Goal: Task Accomplishment & Management: Use online tool/utility

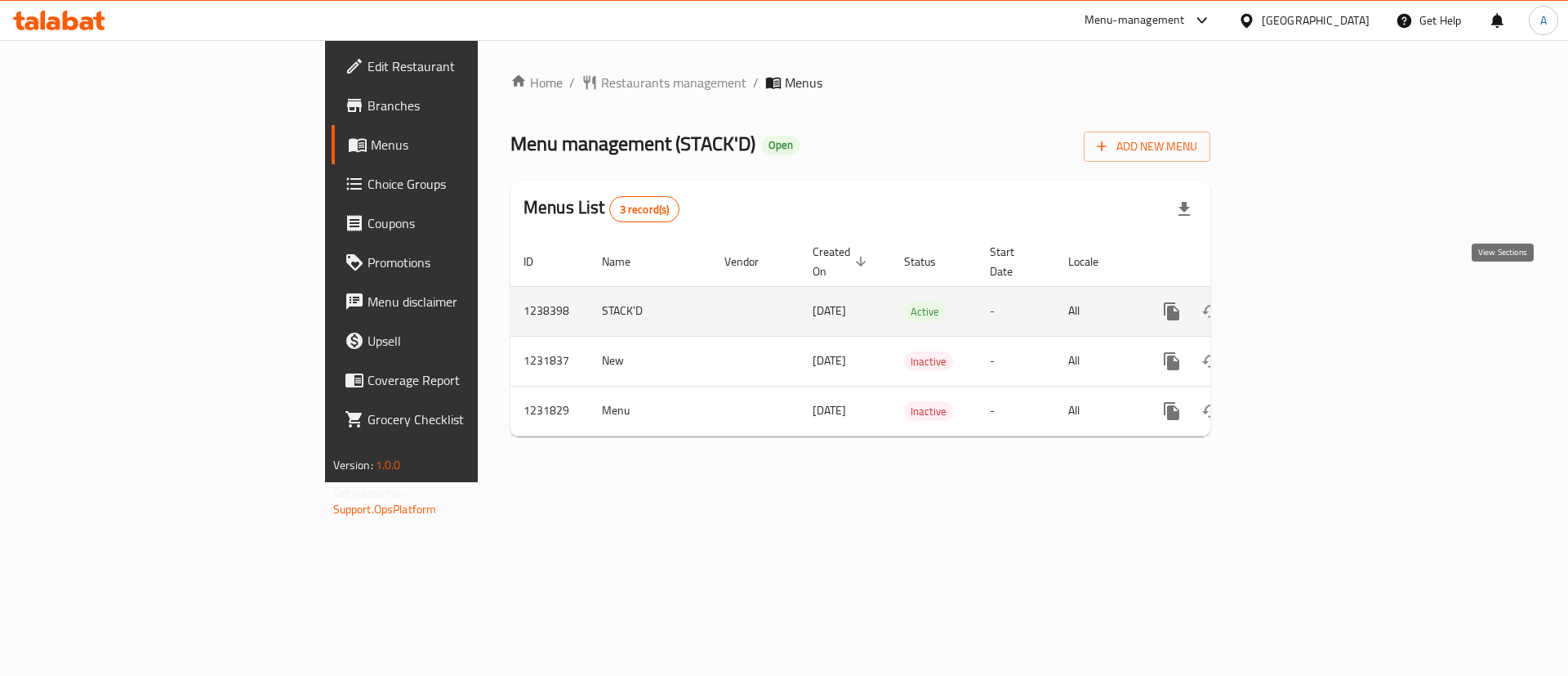
click at [1299, 301] on icon "enhanced table" at bounding box center [1290, 311] width 20 height 20
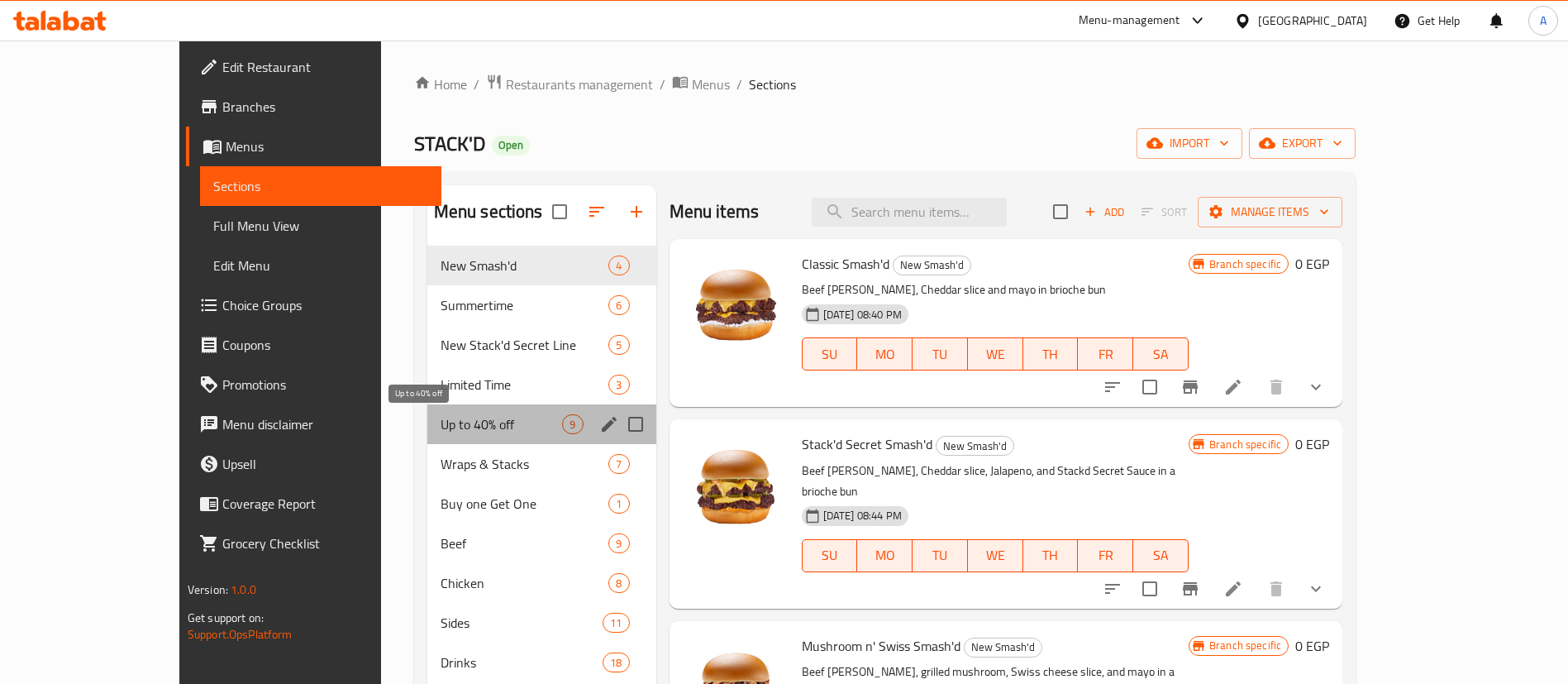
click at [441, 422] on span "Up to 40% off" at bounding box center [502, 424] width 122 height 20
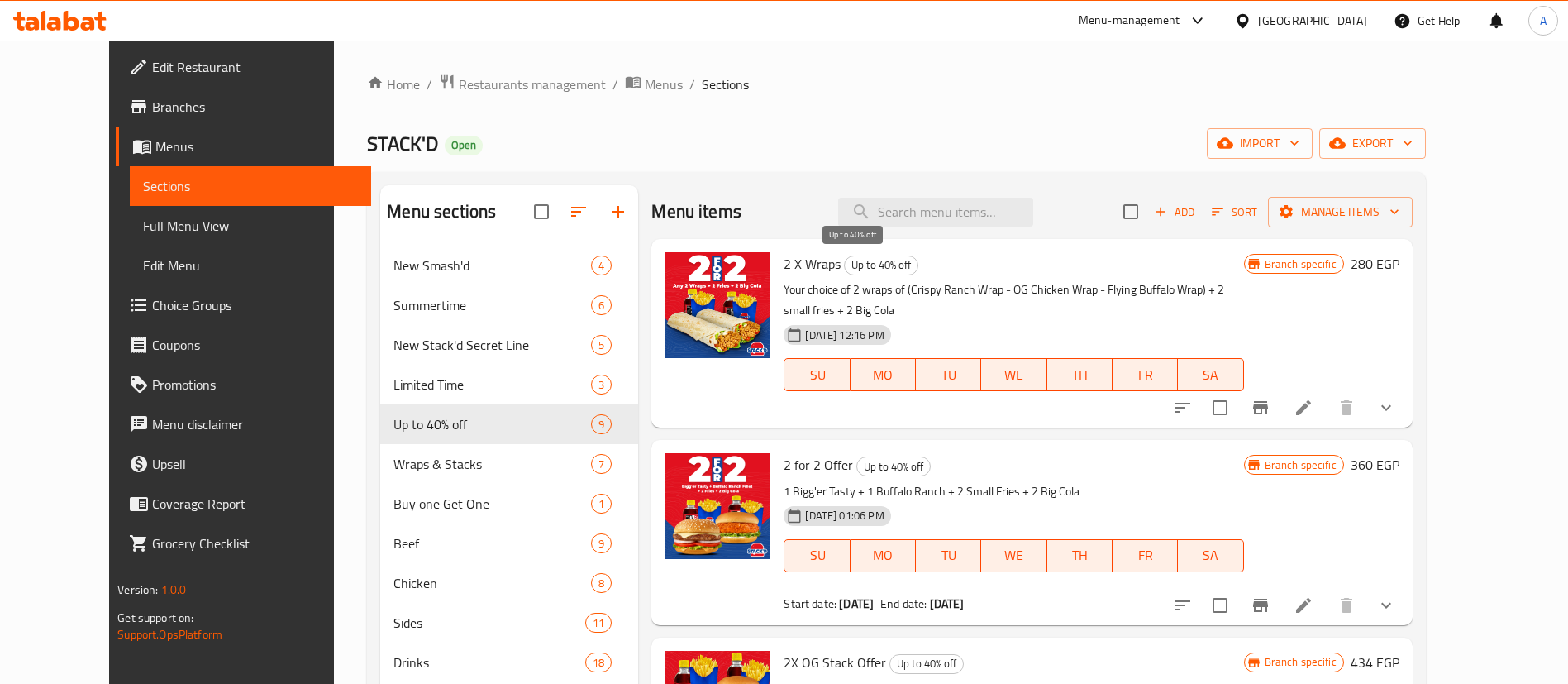
click at [845, 271] on span "Up to 40% off" at bounding box center [881, 265] width 73 height 19
copy span "Up to 40% off"
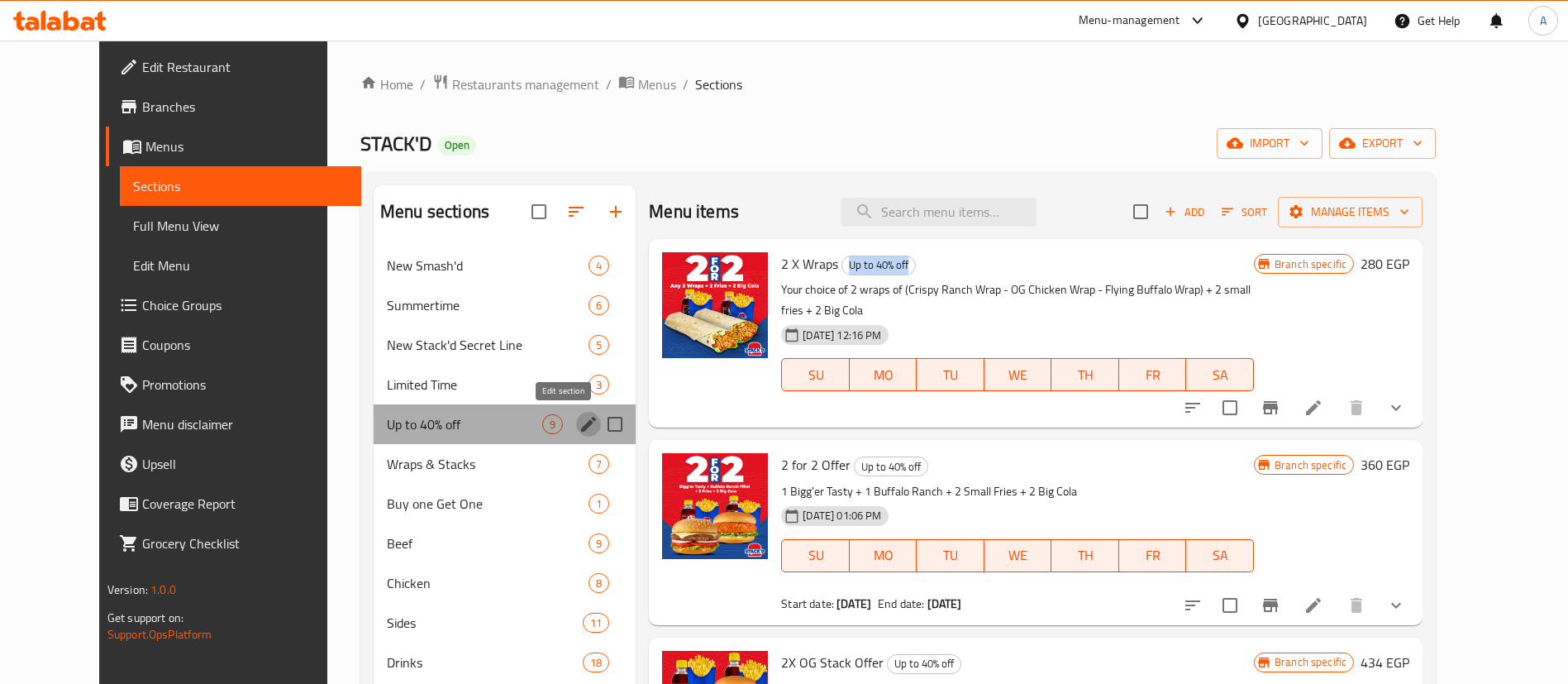
click at [578, 425] on icon "edit" at bounding box center [588, 424] width 20 height 20
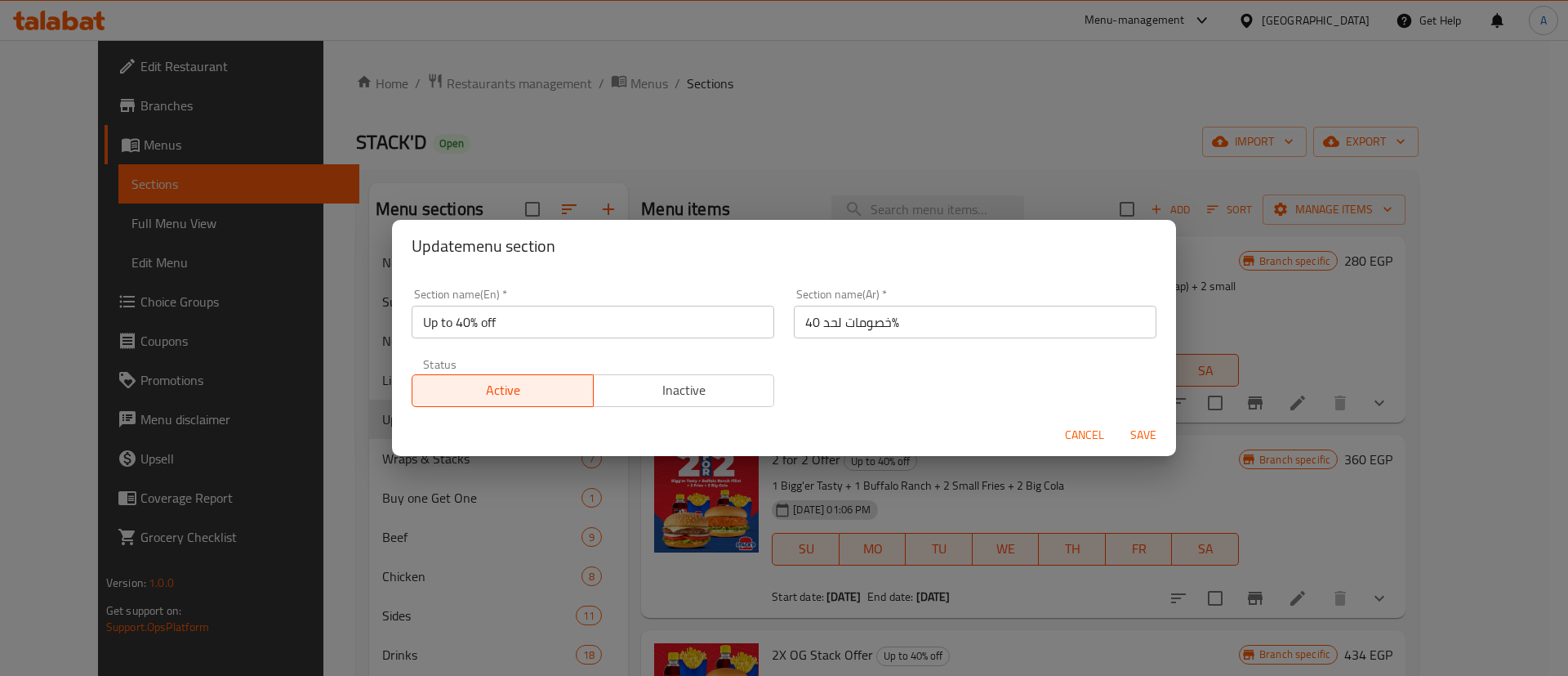
click at [936, 320] on input "خصومات لحد 40%" at bounding box center [975, 322] width 363 height 32
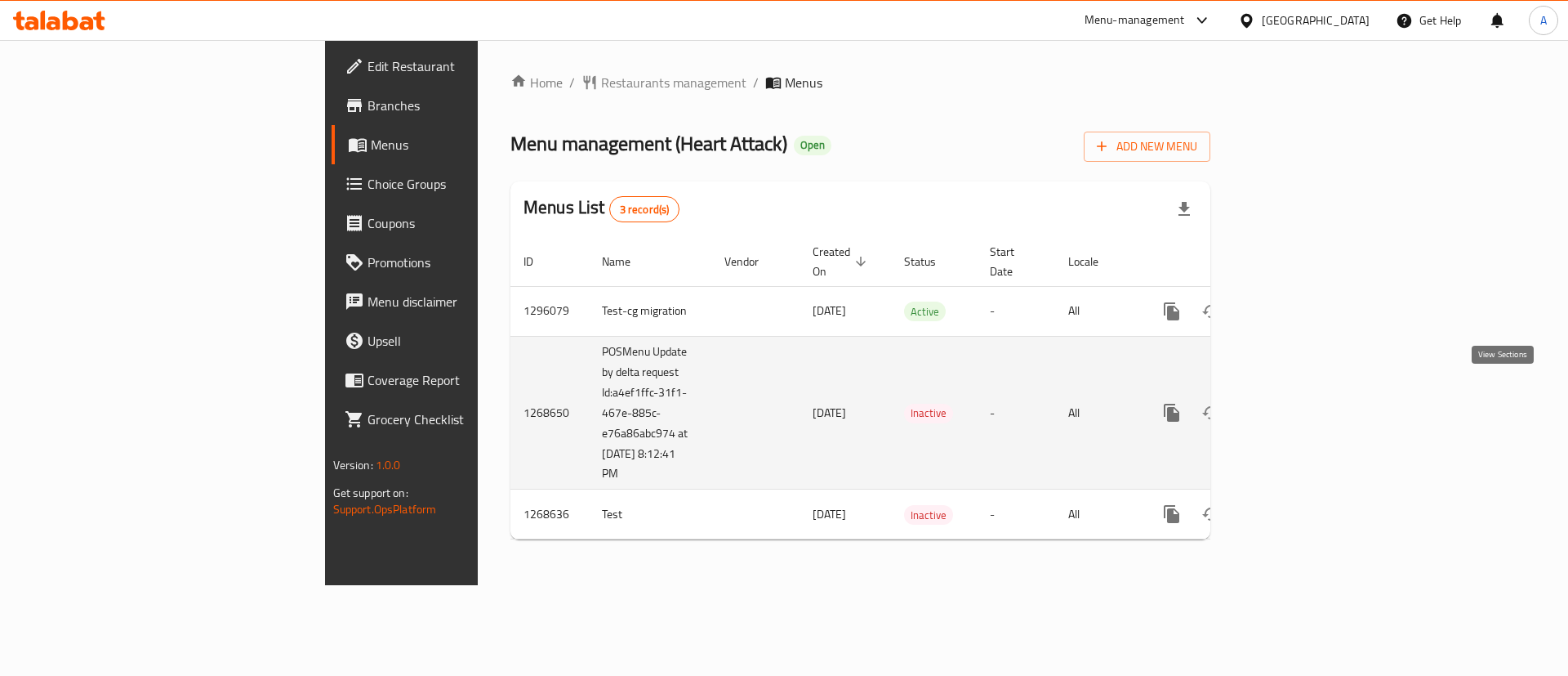
click at [1309, 404] on link "enhanced table" at bounding box center [1290, 412] width 39 height 39
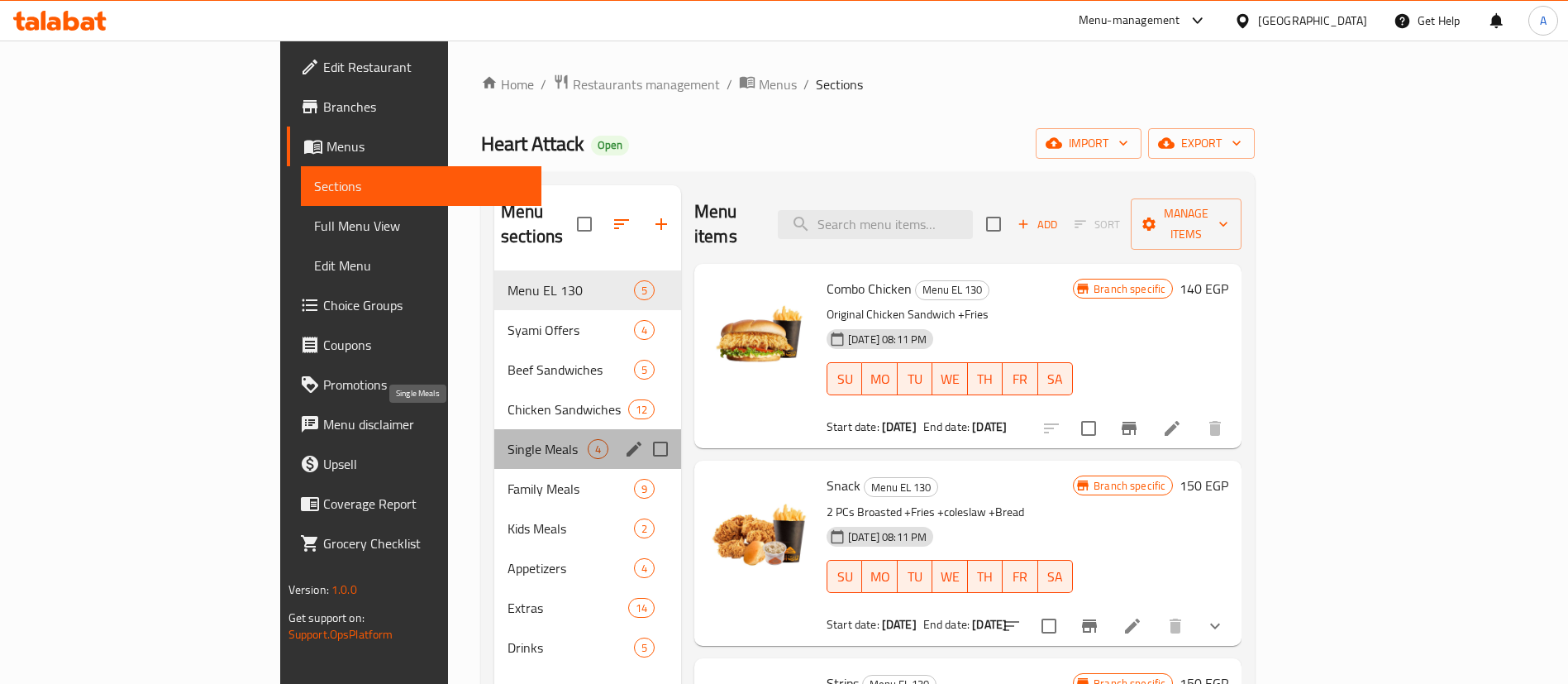
click at [508, 439] on span "Single Meals" at bounding box center [548, 449] width 81 height 20
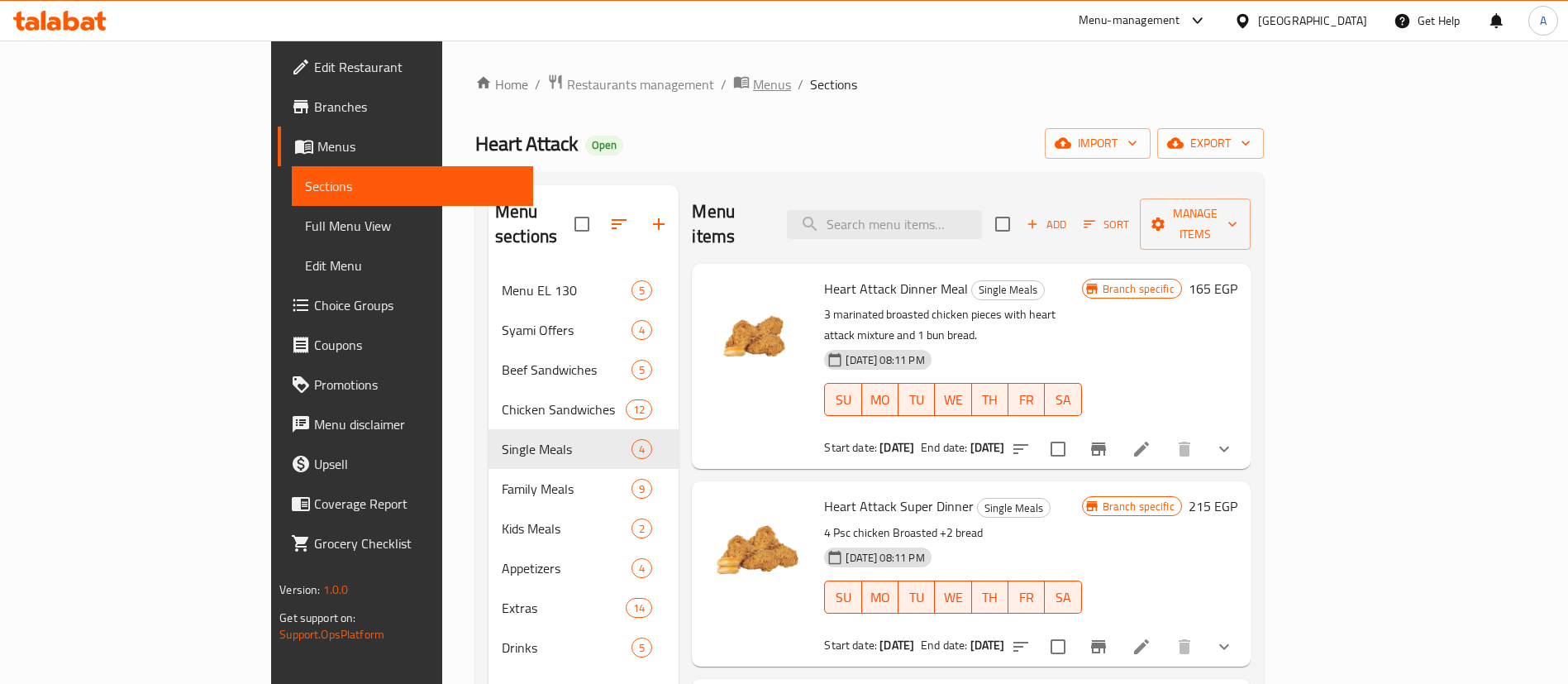
click at [753, 78] on span "Menus" at bounding box center [772, 85] width 38 height 20
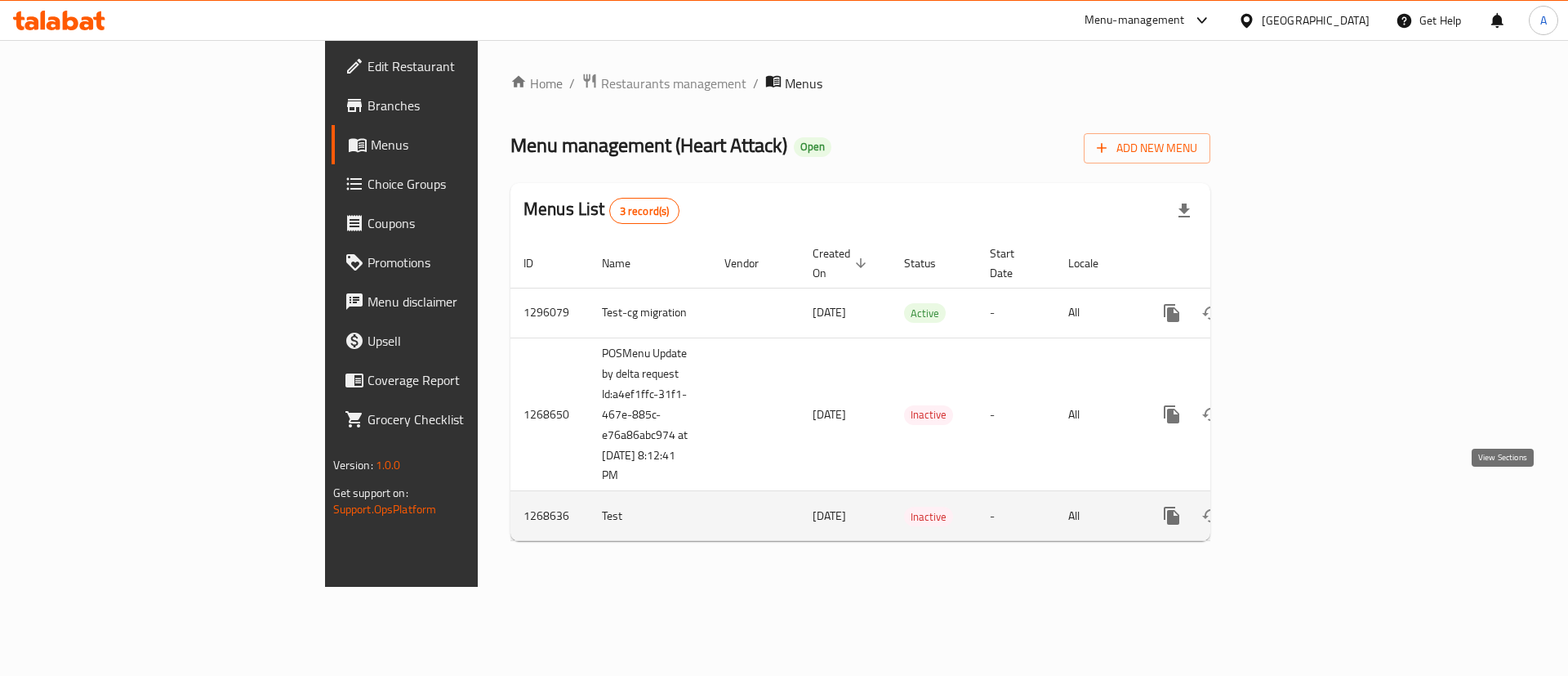
click at [1309, 509] on link "enhanced table" at bounding box center [1290, 516] width 39 height 39
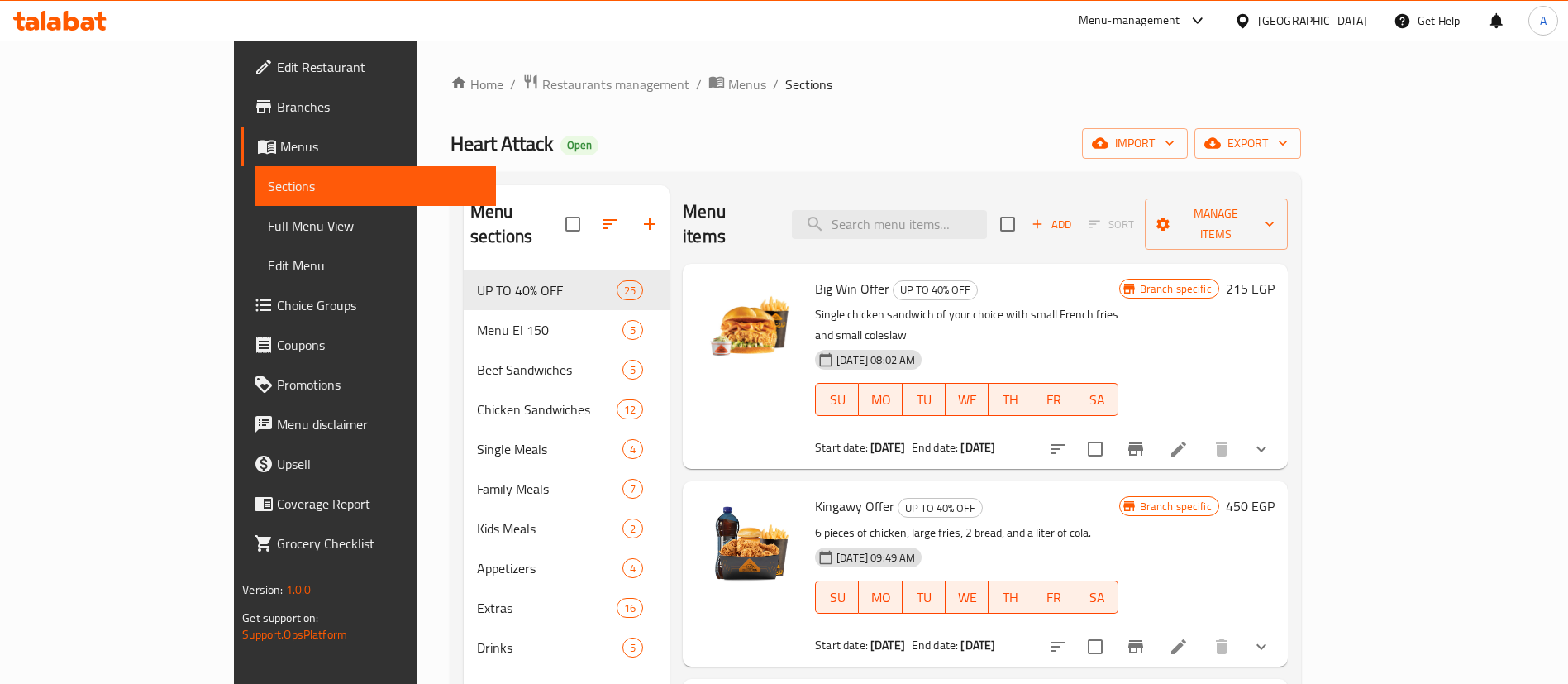
click at [767, 36] on div "Menu-management [GEOGRAPHIC_DATA] Get Help A" at bounding box center [784, 21] width 1568 height 40
click at [766, 190] on div "Menu items Add Sort Manage items" at bounding box center [986, 224] width 605 height 79
click at [772, 232] on div "Menu items Add Sort Manage items" at bounding box center [986, 224] width 605 height 79
click at [1044, 141] on div "Heart Attack Open import export" at bounding box center [876, 143] width 850 height 31
click at [1288, 144] on span "export" at bounding box center [1247, 143] width 81 height 21
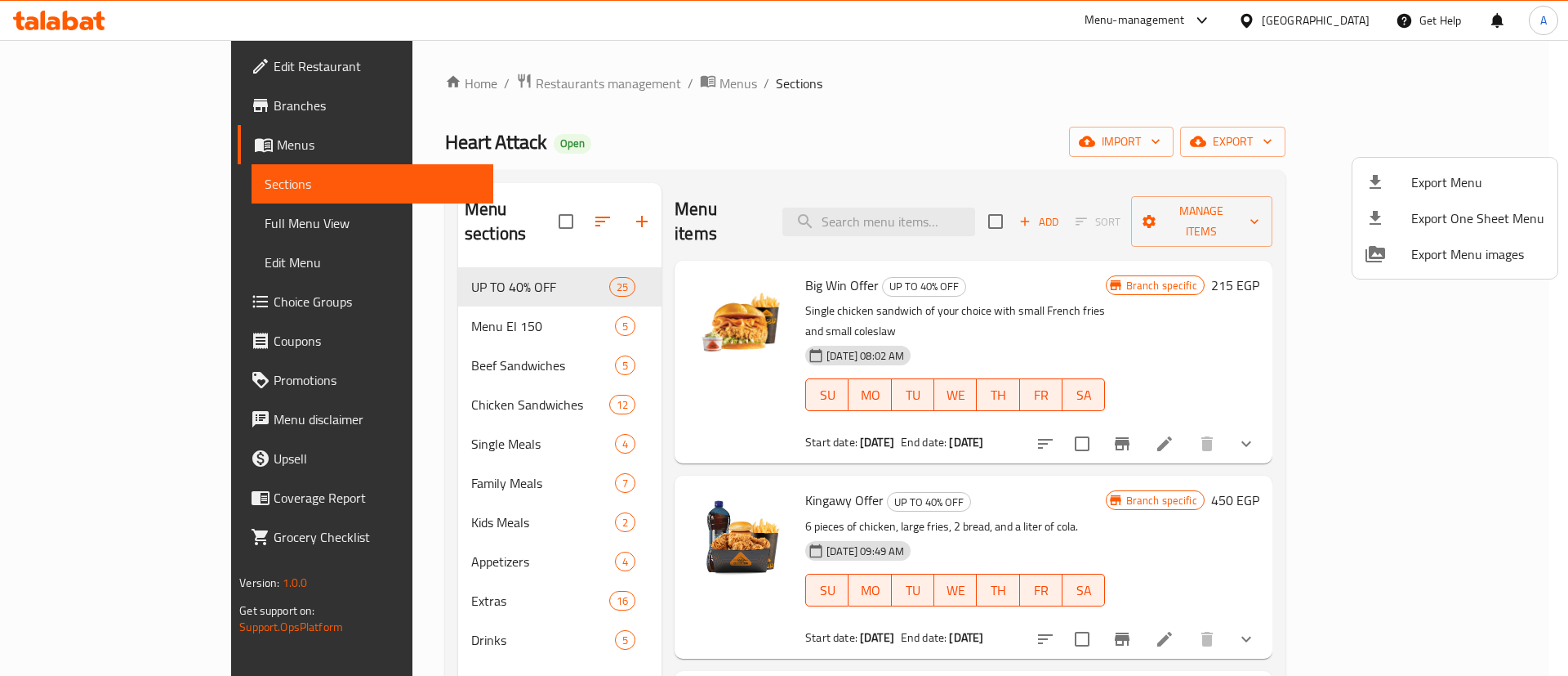
click at [1116, 118] on div at bounding box center [784, 338] width 1568 height 676
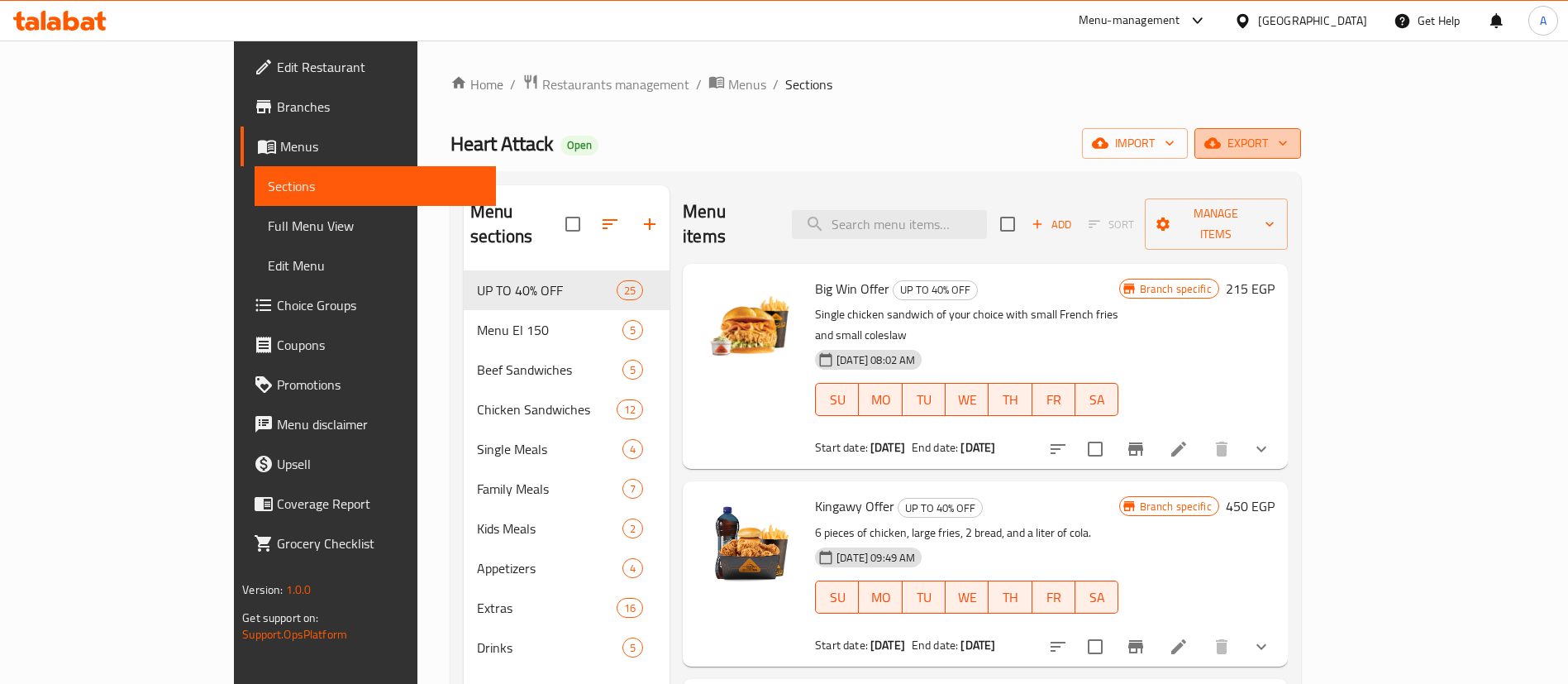
click at [1221, 146] on icon "button" at bounding box center [1213, 143] width 17 height 11
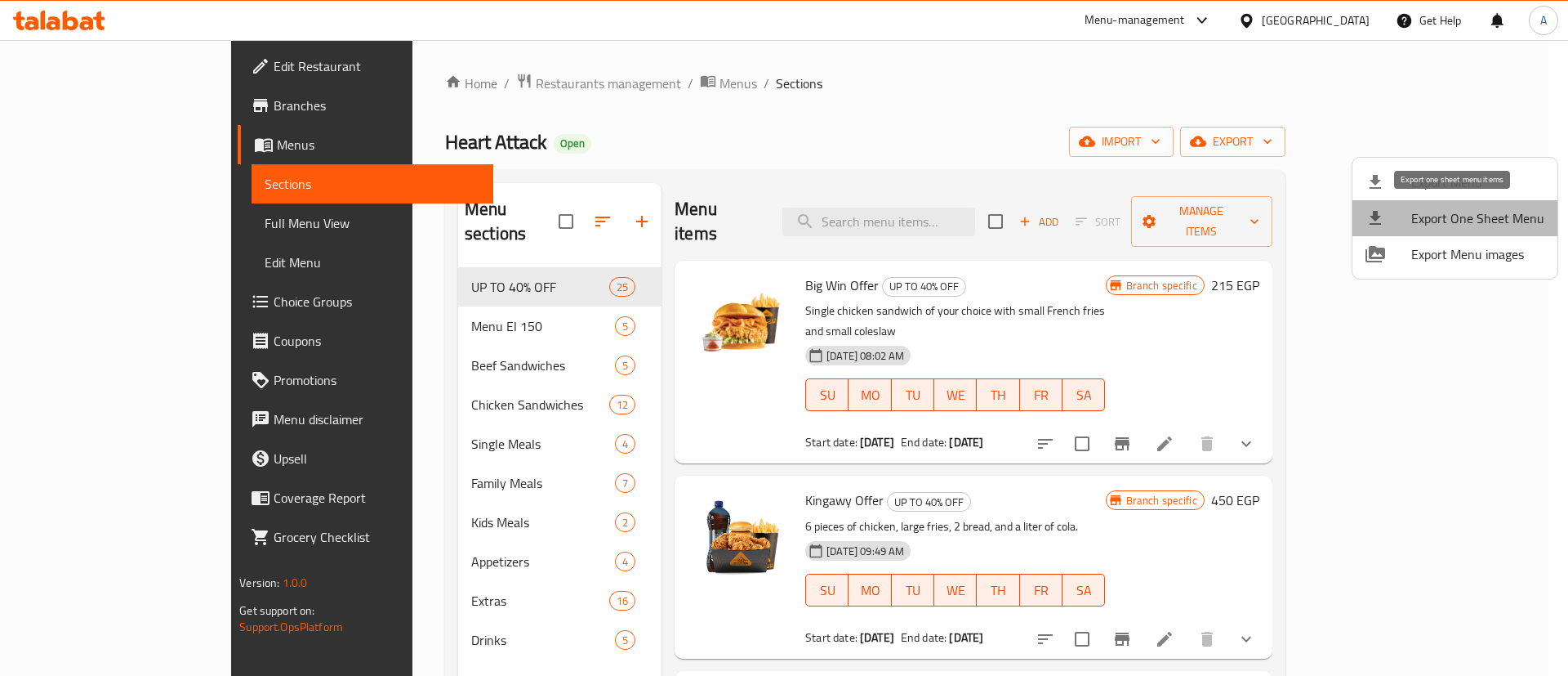
click at [1460, 217] on span "Export One Sheet Menu" at bounding box center [1478, 218] width 133 height 20
click at [864, 119] on div at bounding box center [784, 338] width 1568 height 676
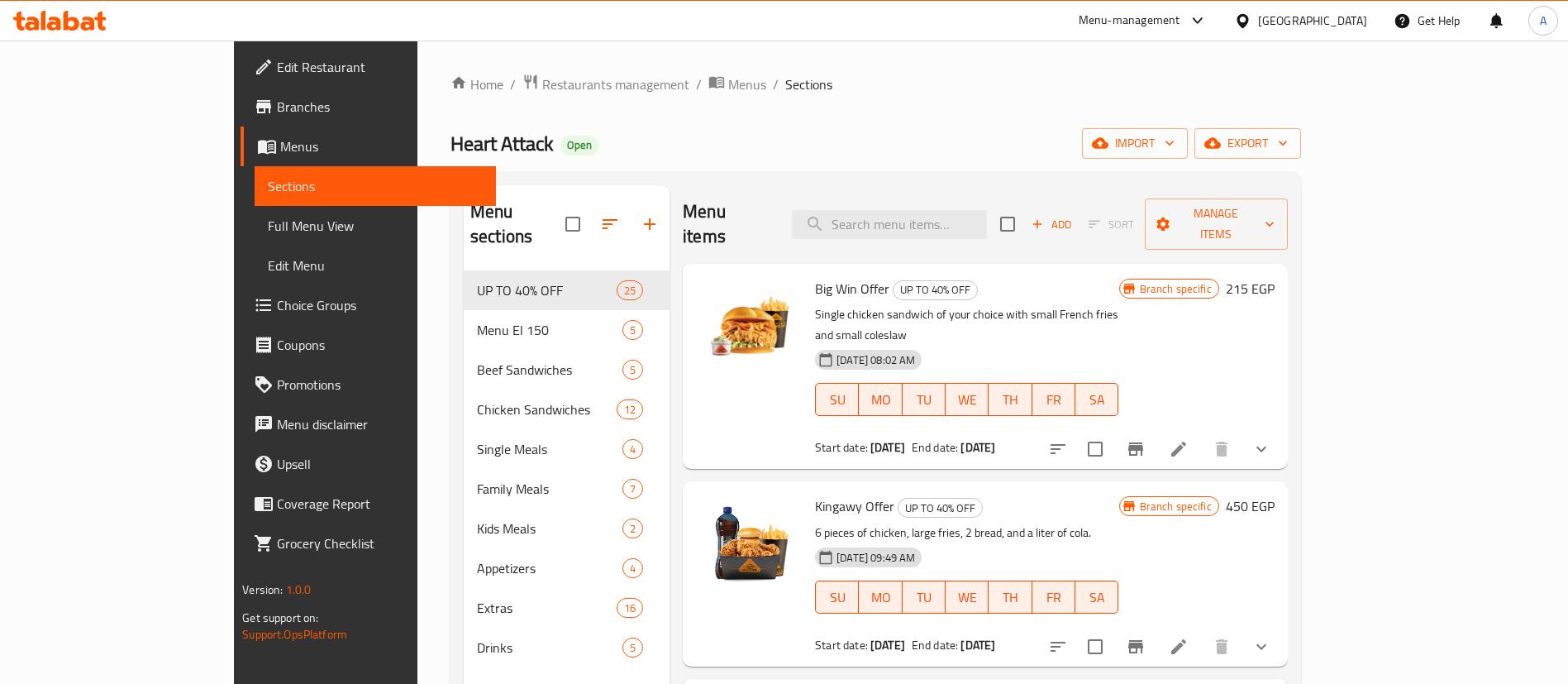
click at [907, 165] on div "Home / Restaurants management / Menus / Sections Heart Attack Open import expor…" at bounding box center [876, 478] width 850 height 808
click at [977, 47] on div "Home / Restaurants management / Menus / Sections Heart Attack Open import expor…" at bounding box center [875, 478] width 917 height 874
click at [992, 141] on div "Heart Attack Open import export" at bounding box center [876, 143] width 850 height 31
click at [838, 199] on div "Menu items Add Sort Manage items" at bounding box center [986, 224] width 605 height 79
click at [830, 264] on div "Big Win Offer UP TO 40% OFF Single chicken sandwich of your choice with small F…" at bounding box center [986, 366] width 605 height 205
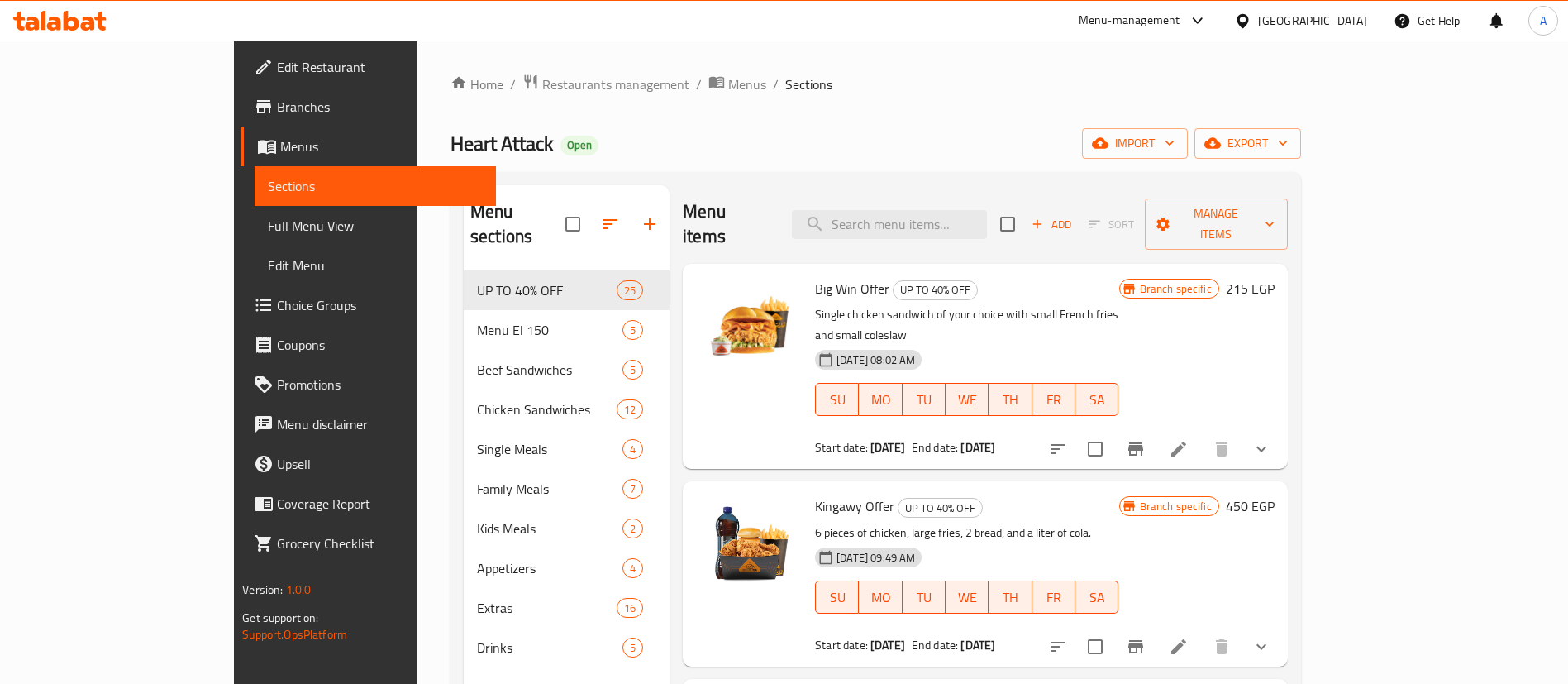
click at [812, 90] on ol "Home / Restaurants management / Menus / Sections" at bounding box center [876, 85] width 850 height 22
click at [804, 221] on div "Menu items Add Sort Manage items" at bounding box center [986, 224] width 605 height 79
click at [854, 172] on div "Menu sections UP TO 40% OFF 25 Menu El 150 5 Beef Sandwiches 5 Chicken Sandwich…" at bounding box center [876, 527] width 850 height 710
click at [760, 189] on div "Menu items Add Sort Manage items" at bounding box center [986, 224] width 605 height 79
click at [755, 222] on div "Menu items Add Sort Manage items" at bounding box center [986, 224] width 605 height 79
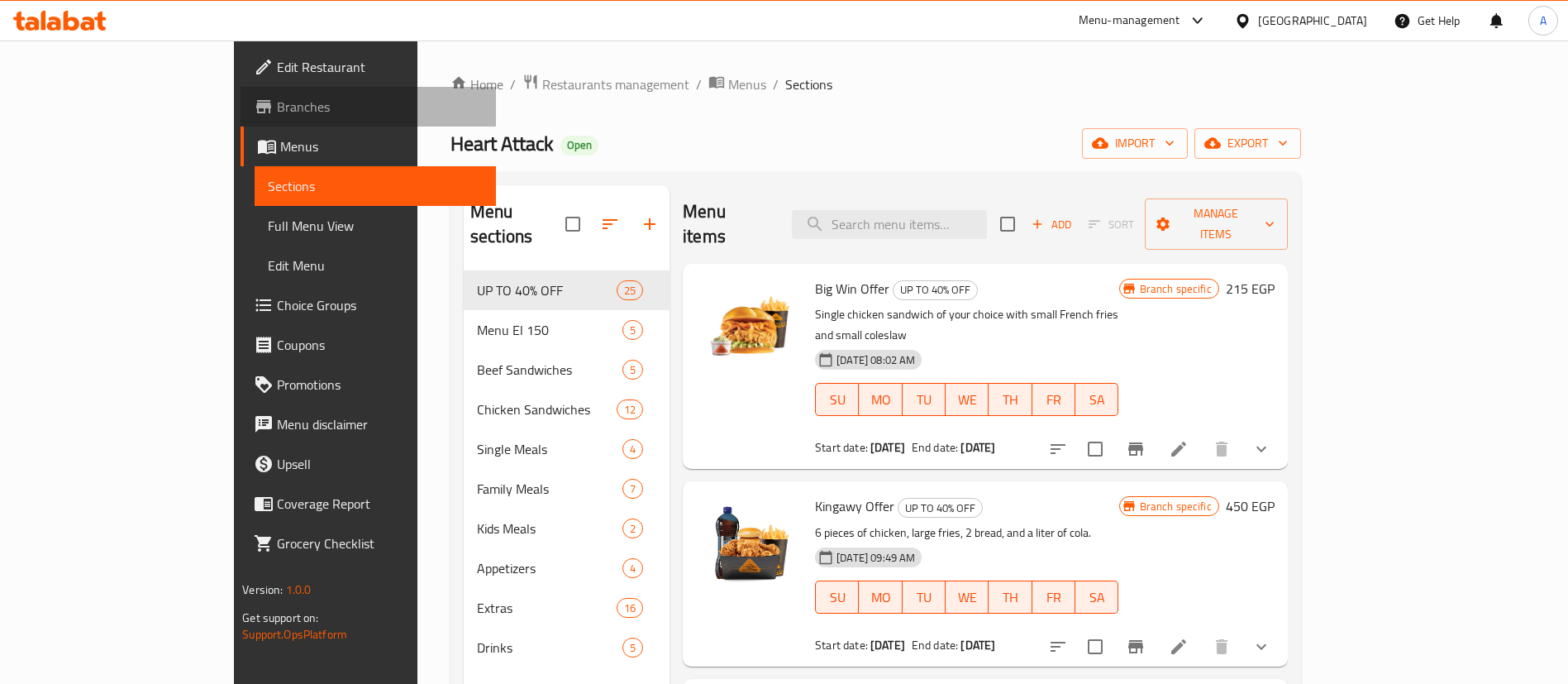
click at [277, 108] on span "Branches" at bounding box center [379, 107] width 206 height 20
